Goal: Task Accomplishment & Management: Use online tool/utility

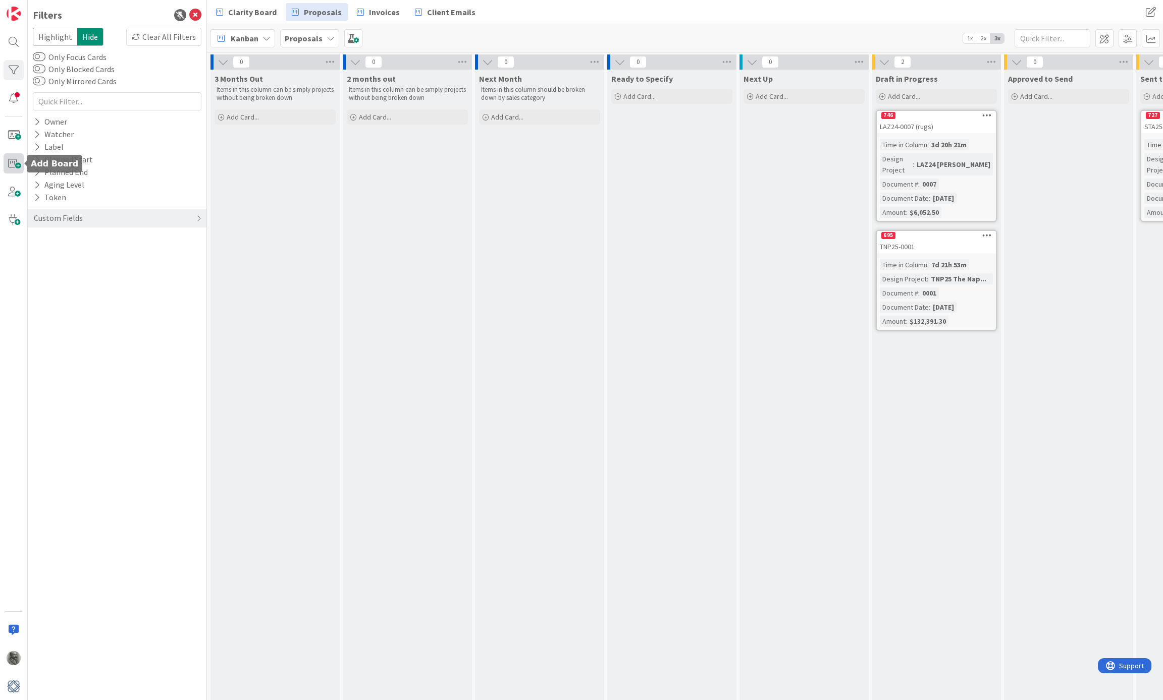
click at [15, 163] on span at bounding box center [14, 163] width 20 height 20
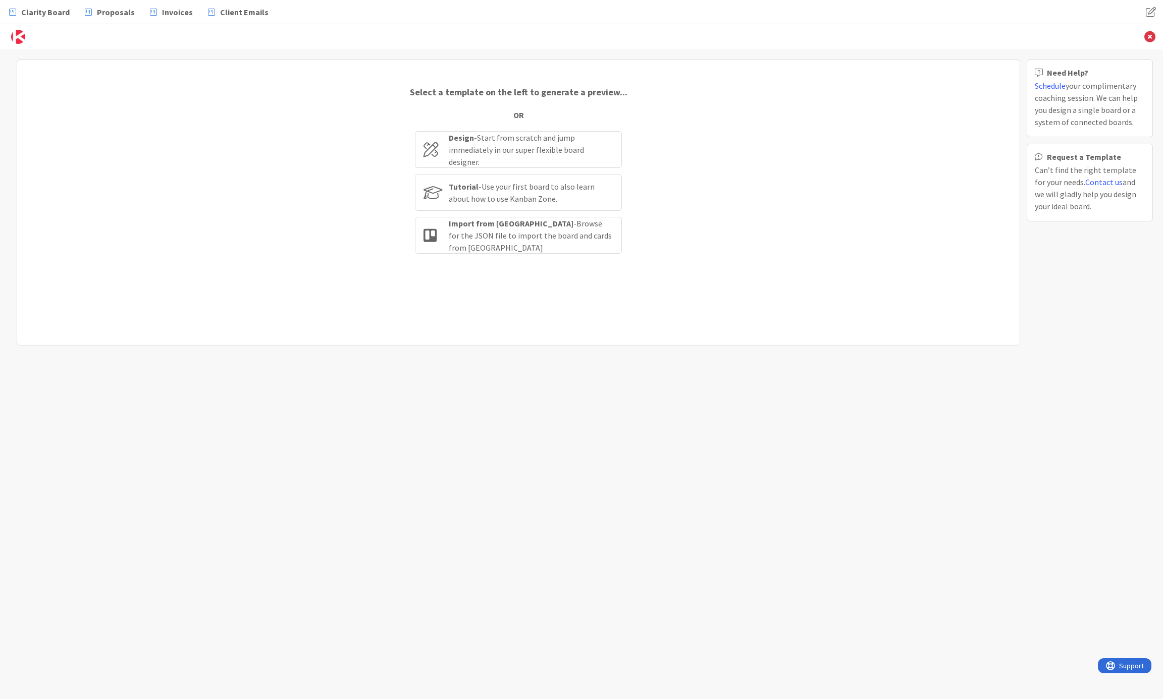
click at [57, 146] on div "Select a template on the left to generate a preview... OR Design - Start from s…" at bounding box center [518, 203] width 1003 height 286
click at [17, 37] on img at bounding box center [18, 37] width 14 height 14
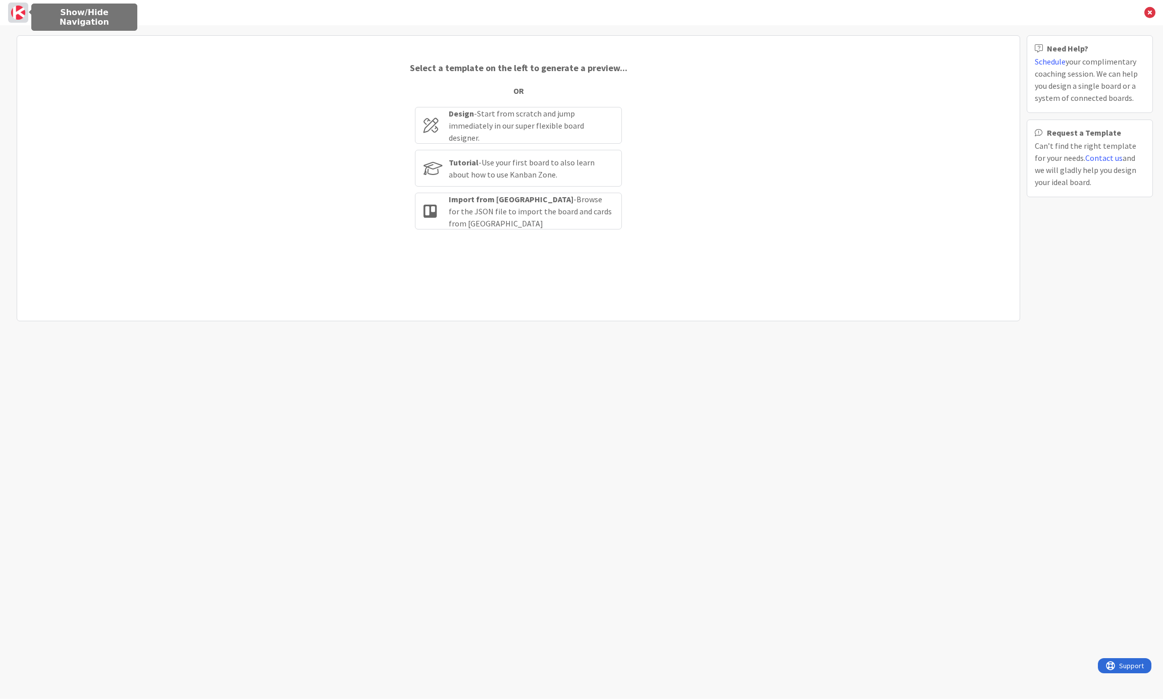
click at [15, 13] on img at bounding box center [18, 13] width 14 height 14
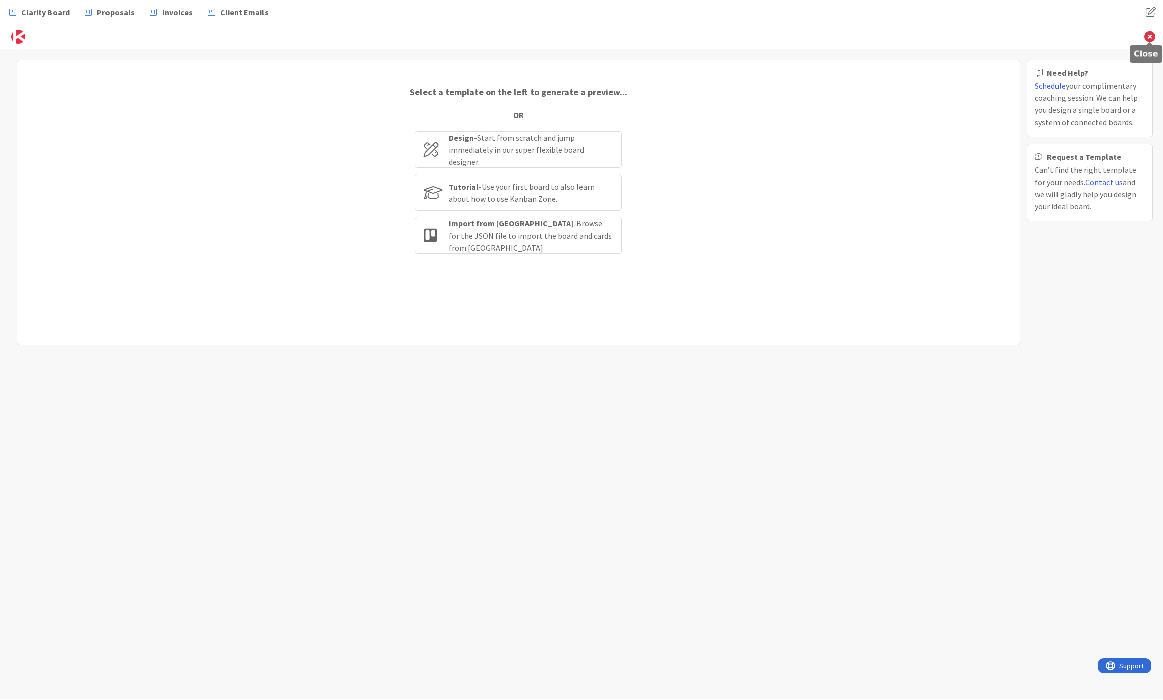
click at [1151, 31] on icon at bounding box center [1149, 36] width 11 height 11
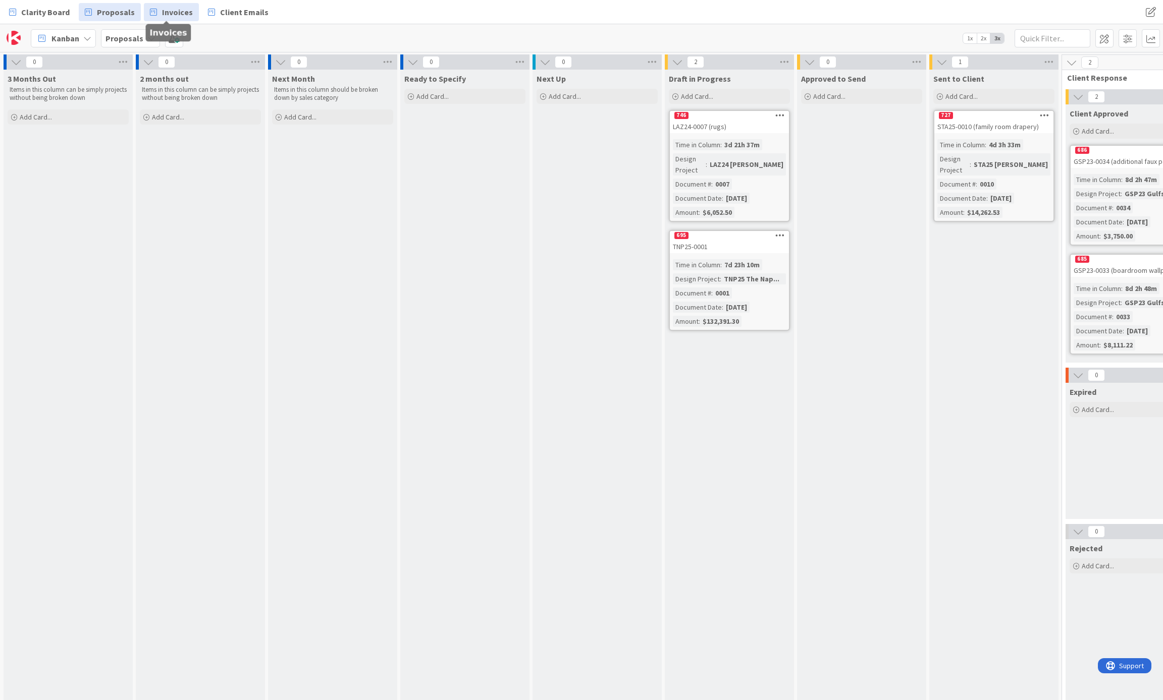
click at [163, 7] on span "Invoices" at bounding box center [177, 12] width 31 height 12
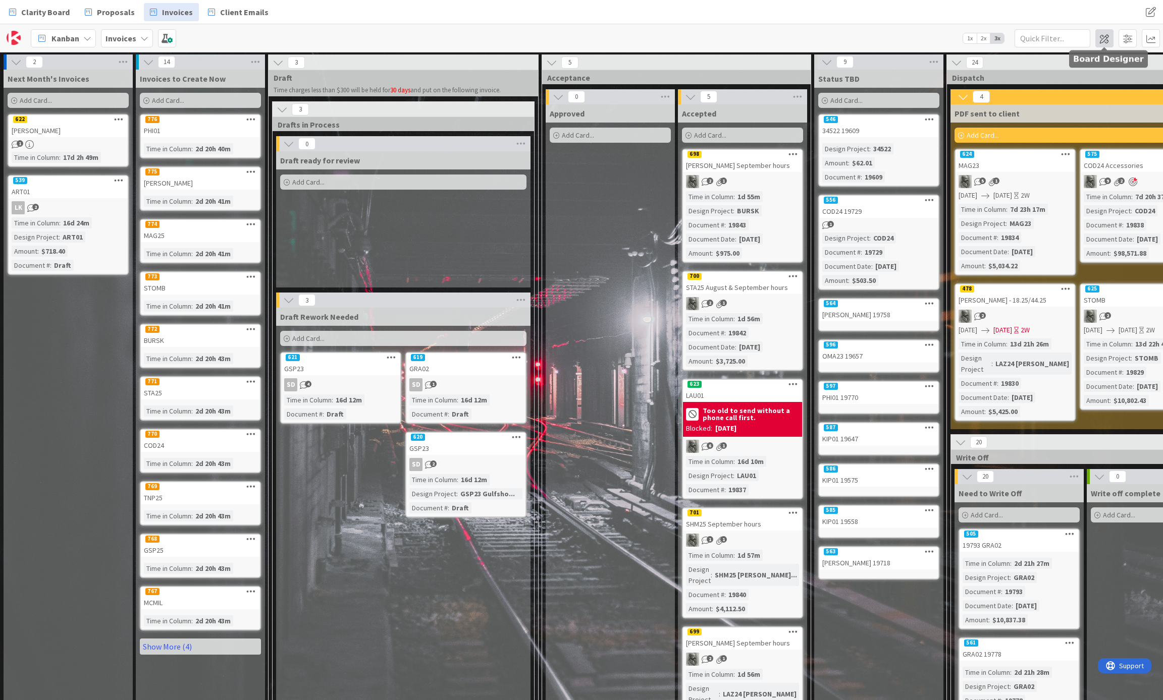
click at [1103, 41] on span at bounding box center [1104, 38] width 18 height 18
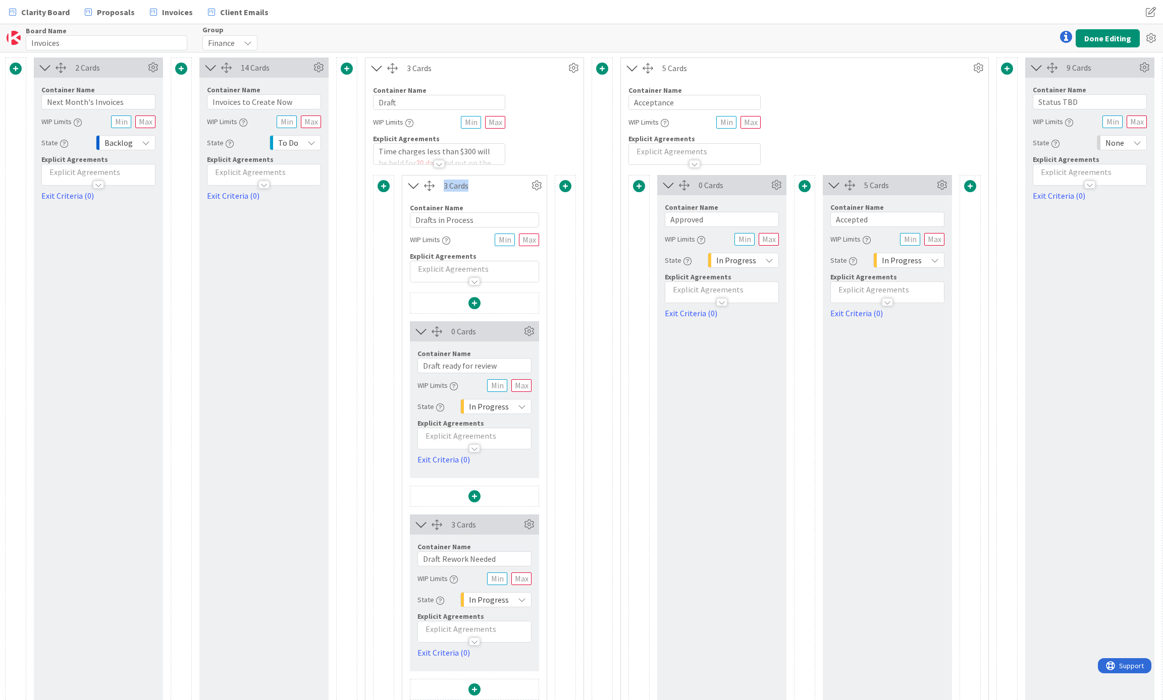
drag, startPoint x: 438, startPoint y: 164, endPoint x: 438, endPoint y: 212, distance: 47.9
click at [438, 213] on div "3 Cards Container Name 5 / 64 Draft WIP Limits Explicit Agreements Time charges…" at bounding box center [474, 417] width 219 height 719
click at [438, 162] on div at bounding box center [438, 164] width 11 height 8
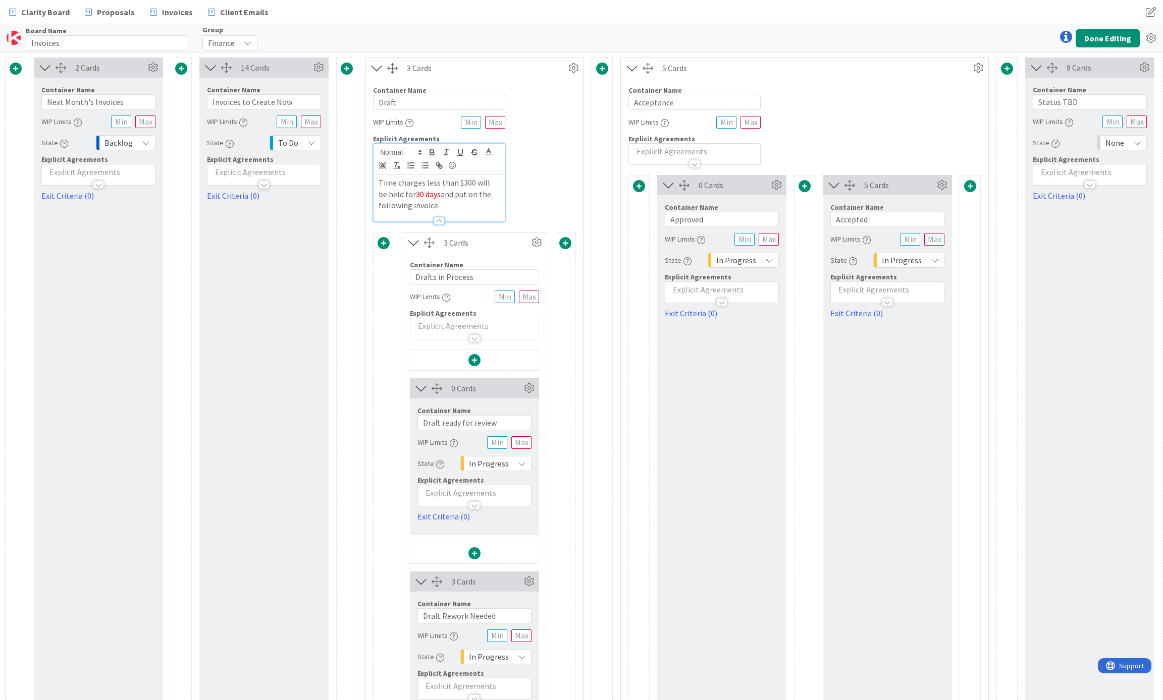
click at [447, 206] on p "Time charges less than $300 will be held for 30 days and put on the following i…" at bounding box center [438, 194] width 121 height 34
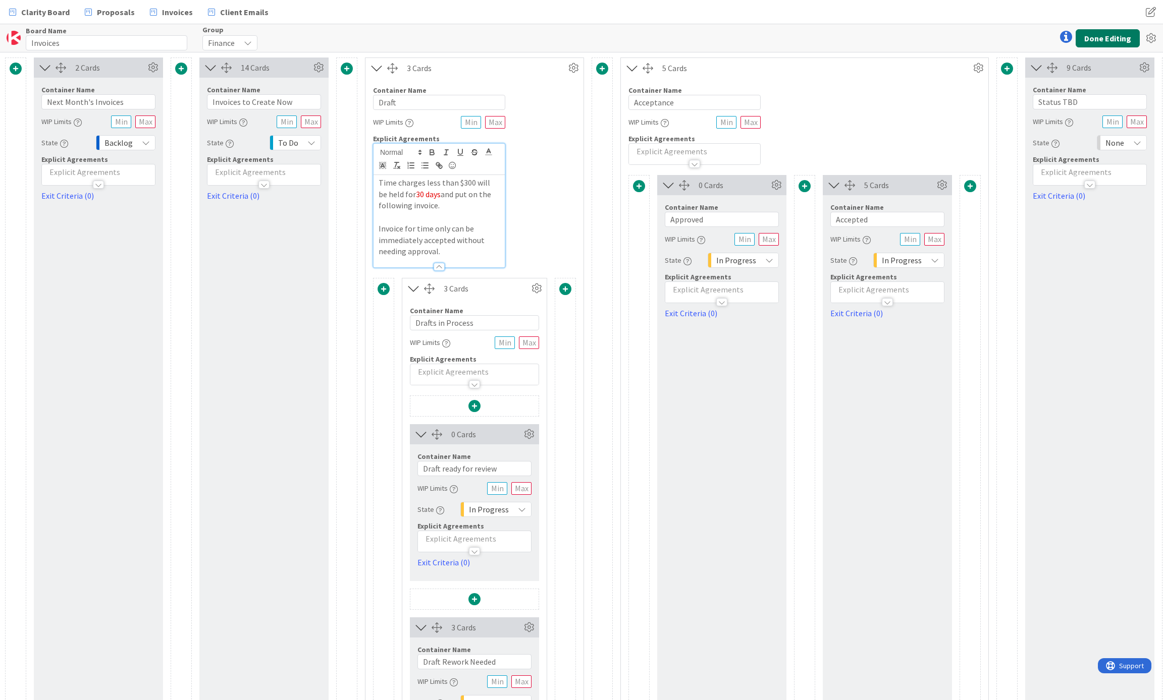
click at [1114, 34] on button "Done Editing" at bounding box center [1107, 38] width 64 height 18
